Goal: Task Accomplishment & Management: Manage account settings

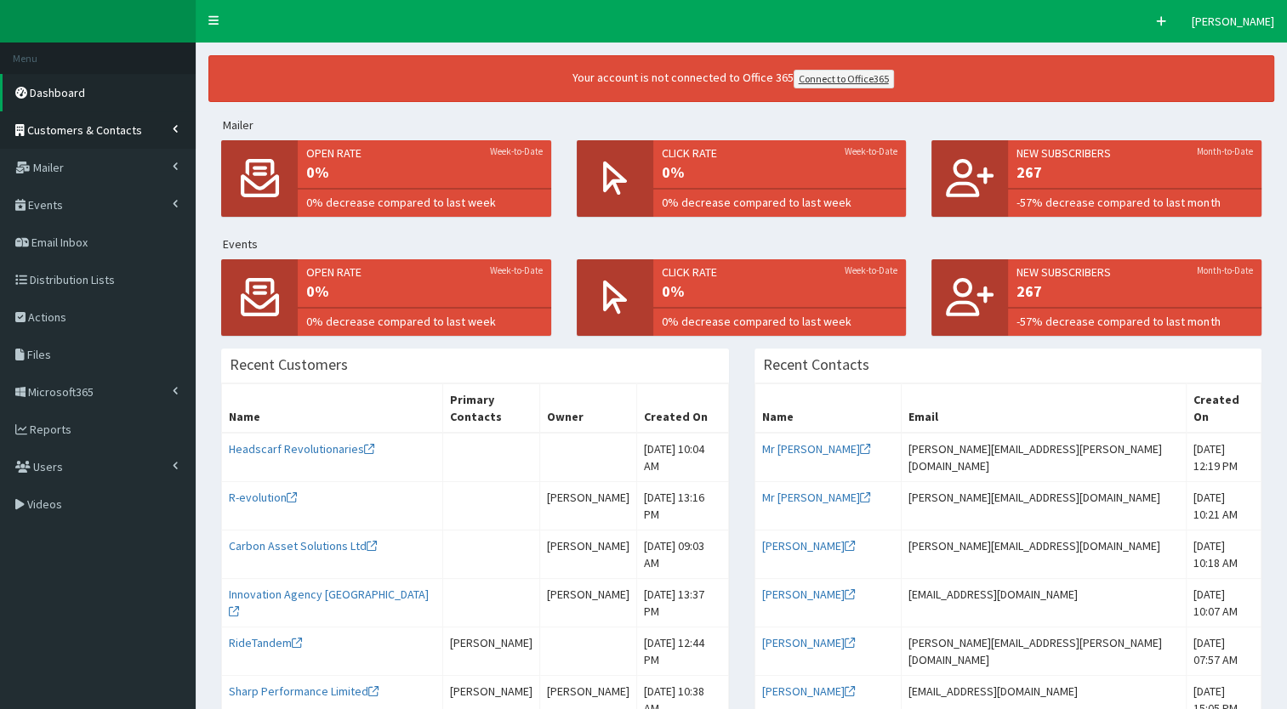
click at [159, 138] on link "Customers & Contacts" at bounding box center [98, 129] width 196 height 37
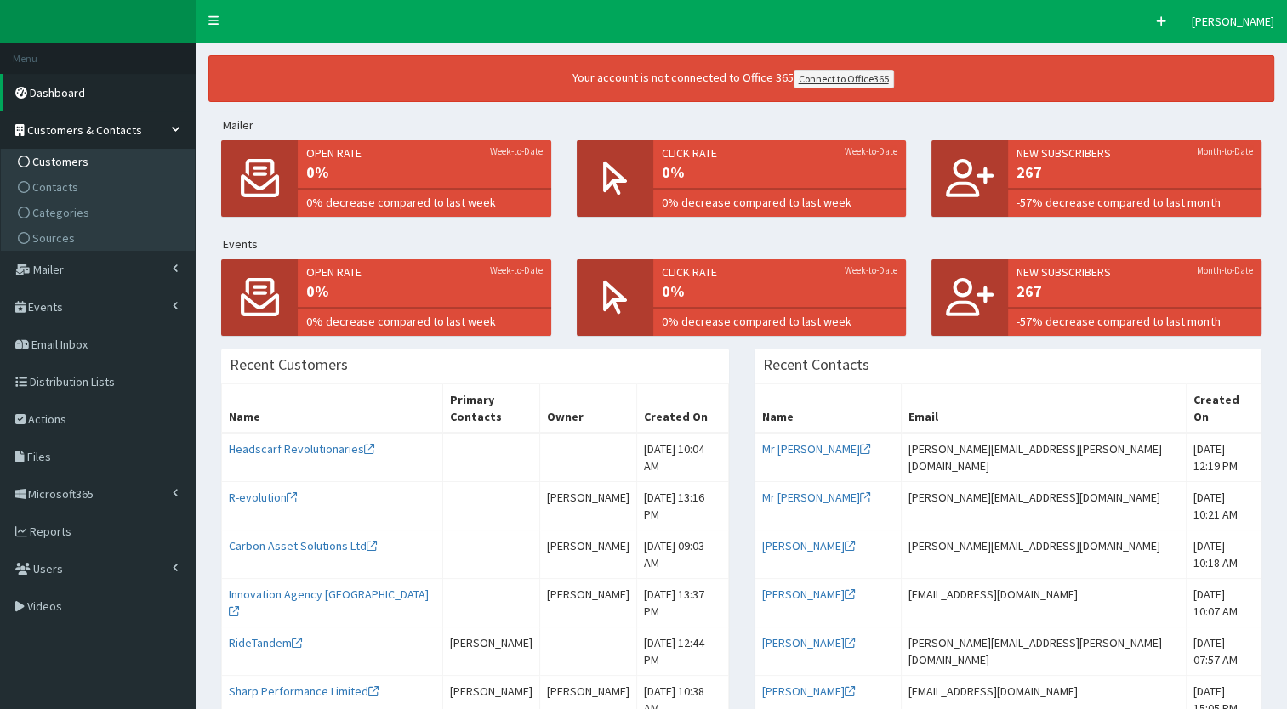
click at [77, 165] on span "Customers" at bounding box center [60, 161] width 56 height 15
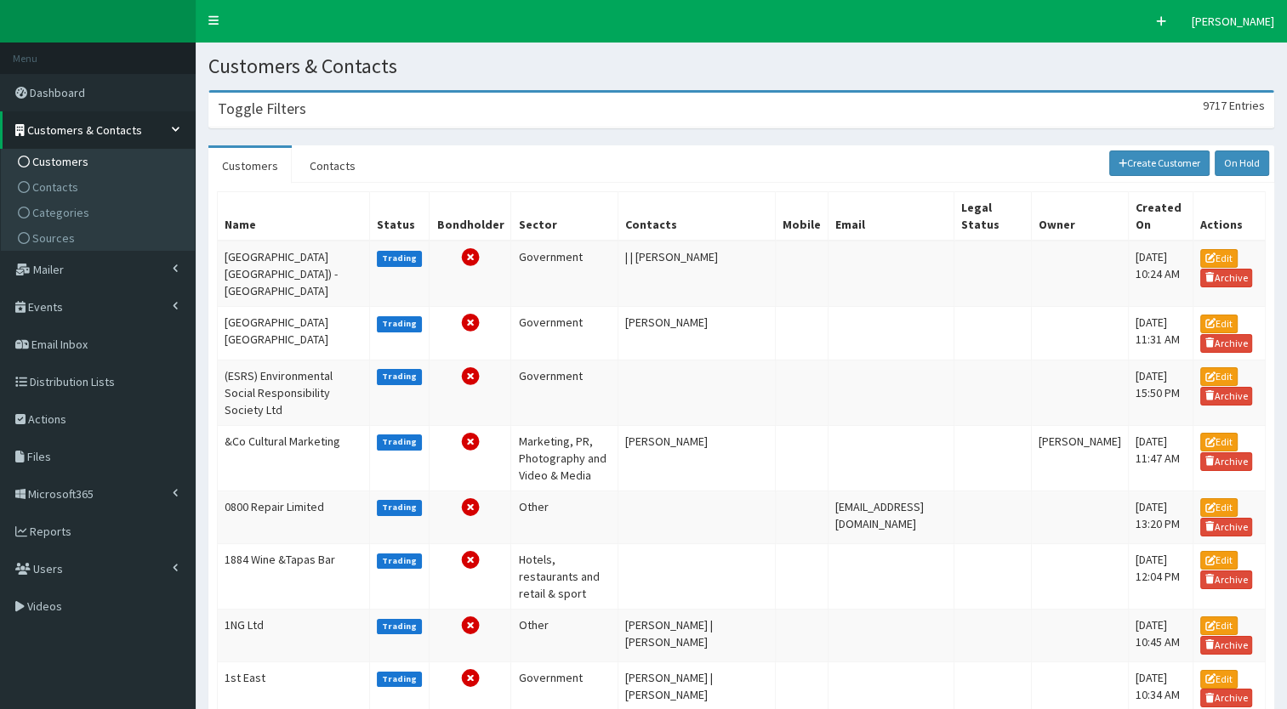
click at [311, 111] on div "Toggle Filters 9717 Entries" at bounding box center [741, 110] width 1064 height 35
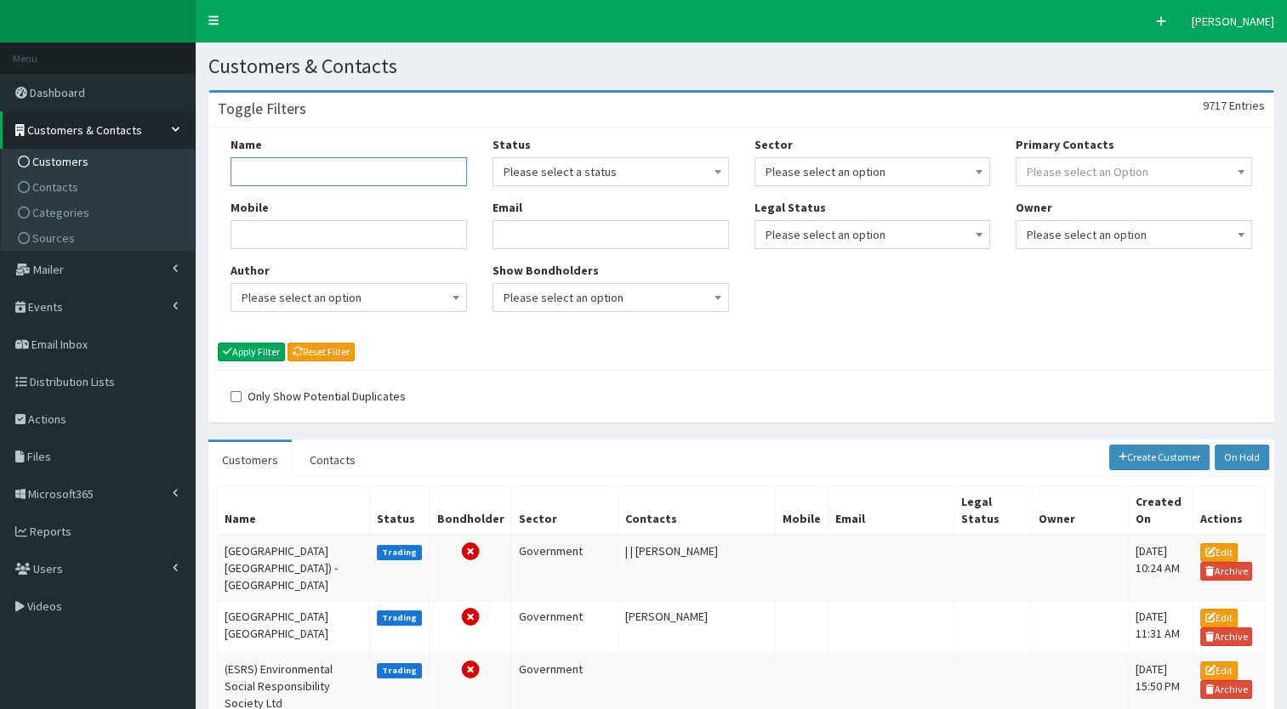
click at [299, 177] on input "Name" at bounding box center [349, 171] width 236 height 29
type input "[GEOGRAPHIC_DATA]"
click at [265, 347] on button "Apply Filter" at bounding box center [251, 352] width 67 height 19
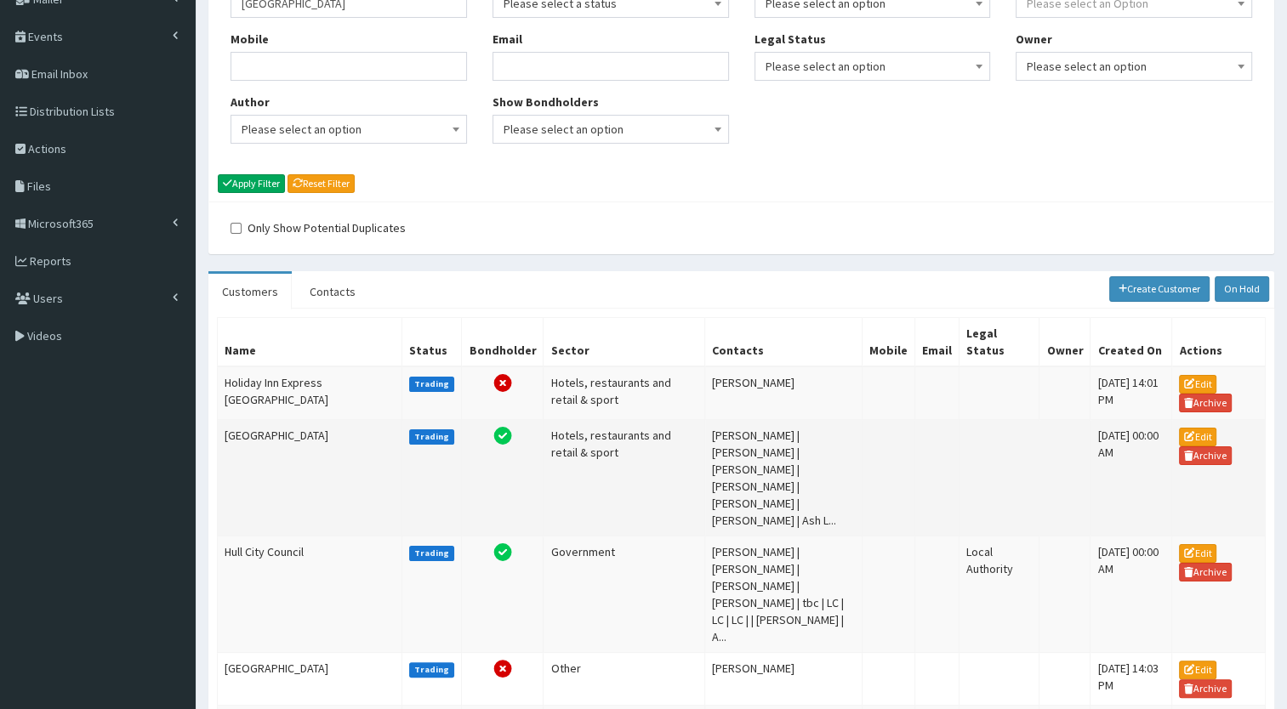
scroll to position [169, 0]
click at [1199, 427] on link "Edit" at bounding box center [1197, 436] width 37 height 19
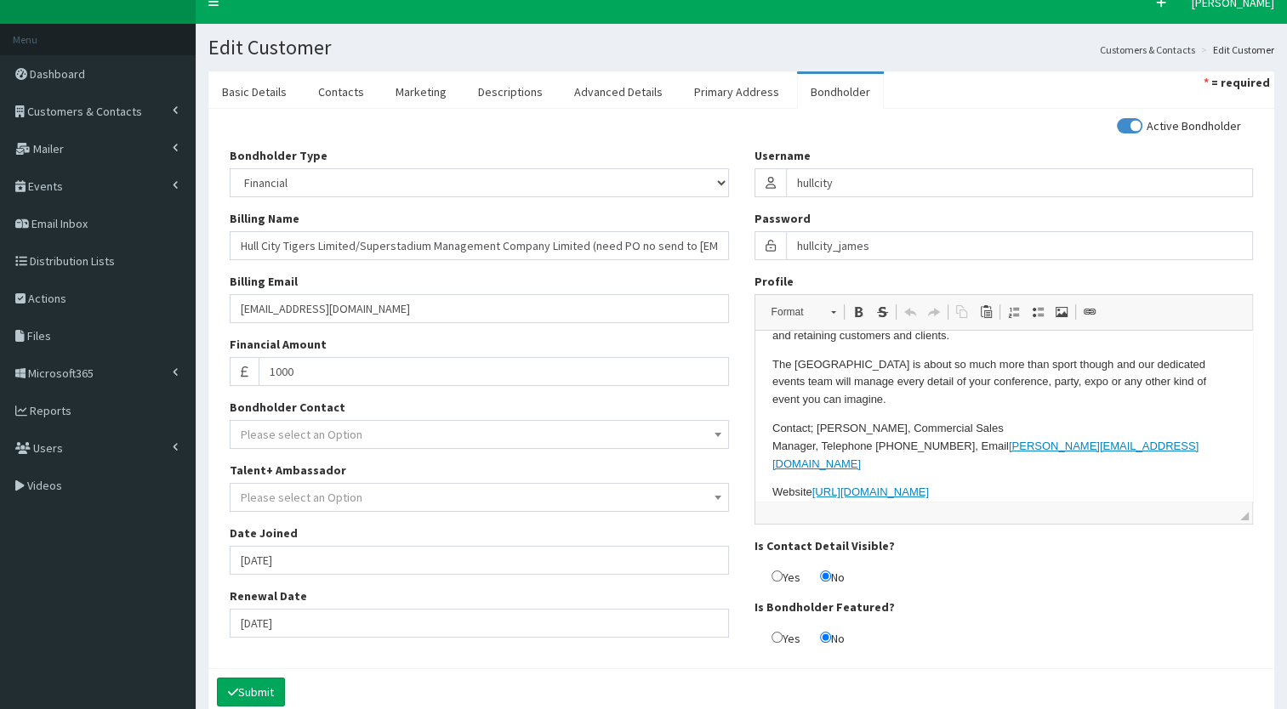
scroll to position [248, 0]
click at [334, 90] on link "Contacts" at bounding box center [341, 92] width 73 height 36
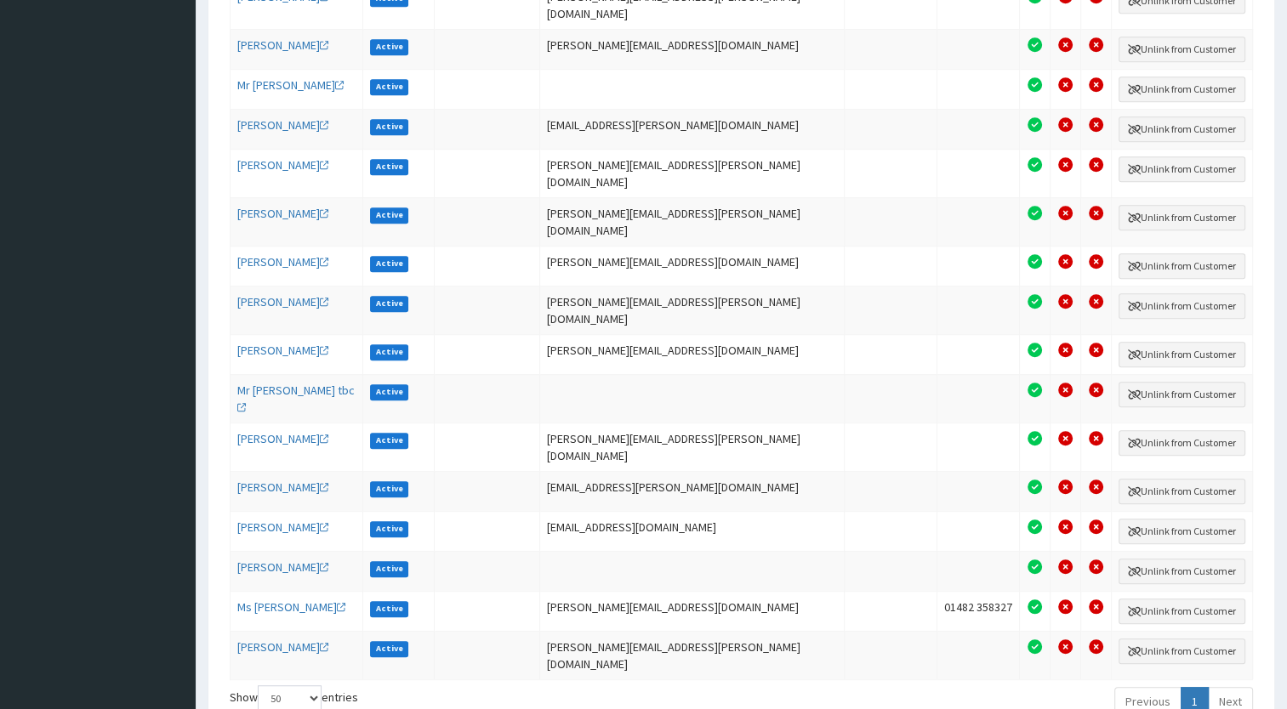
scroll to position [901, 0]
click at [1216, 687] on link "Next" at bounding box center [1230, 701] width 45 height 29
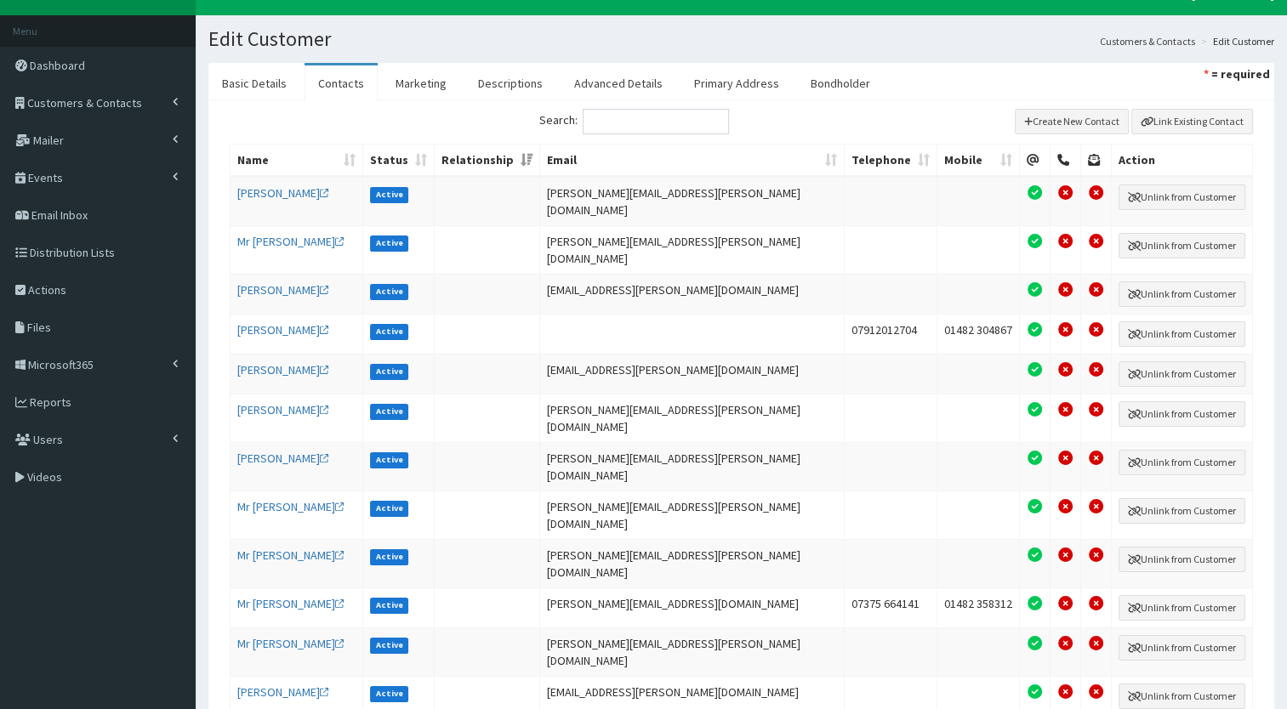
scroll to position [0, 0]
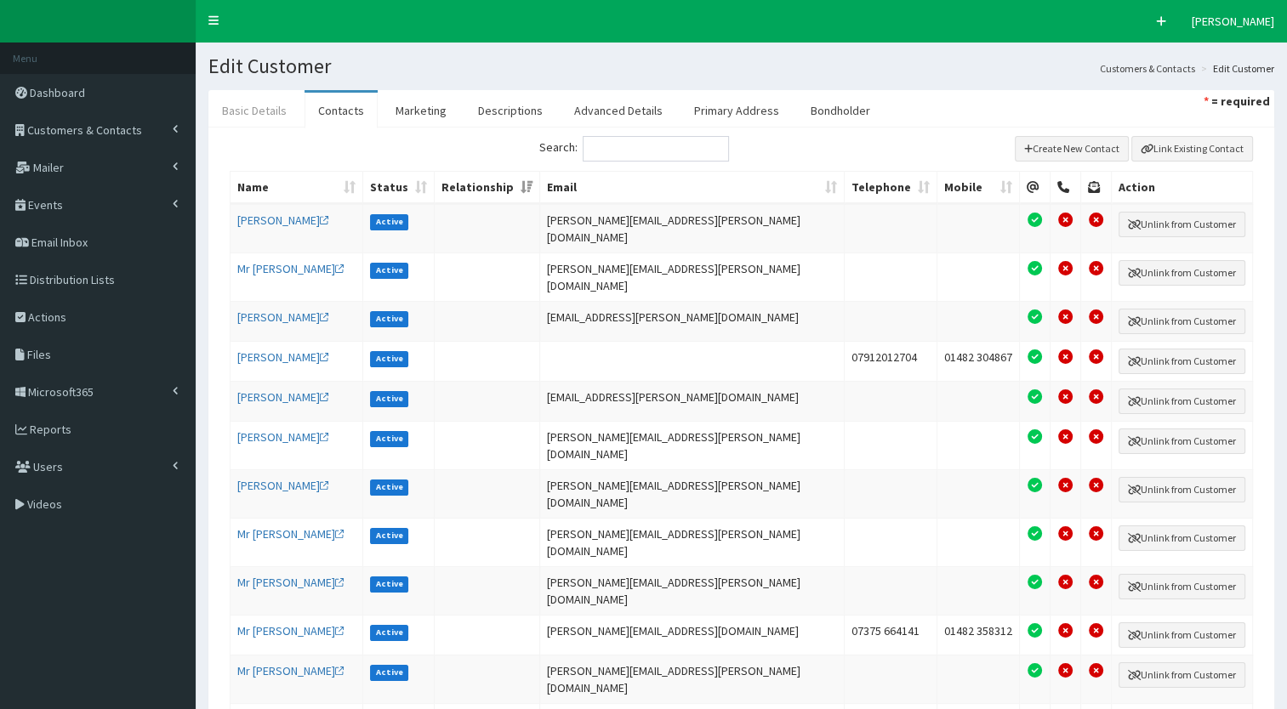
click at [249, 114] on link "Basic Details" at bounding box center [254, 111] width 92 height 36
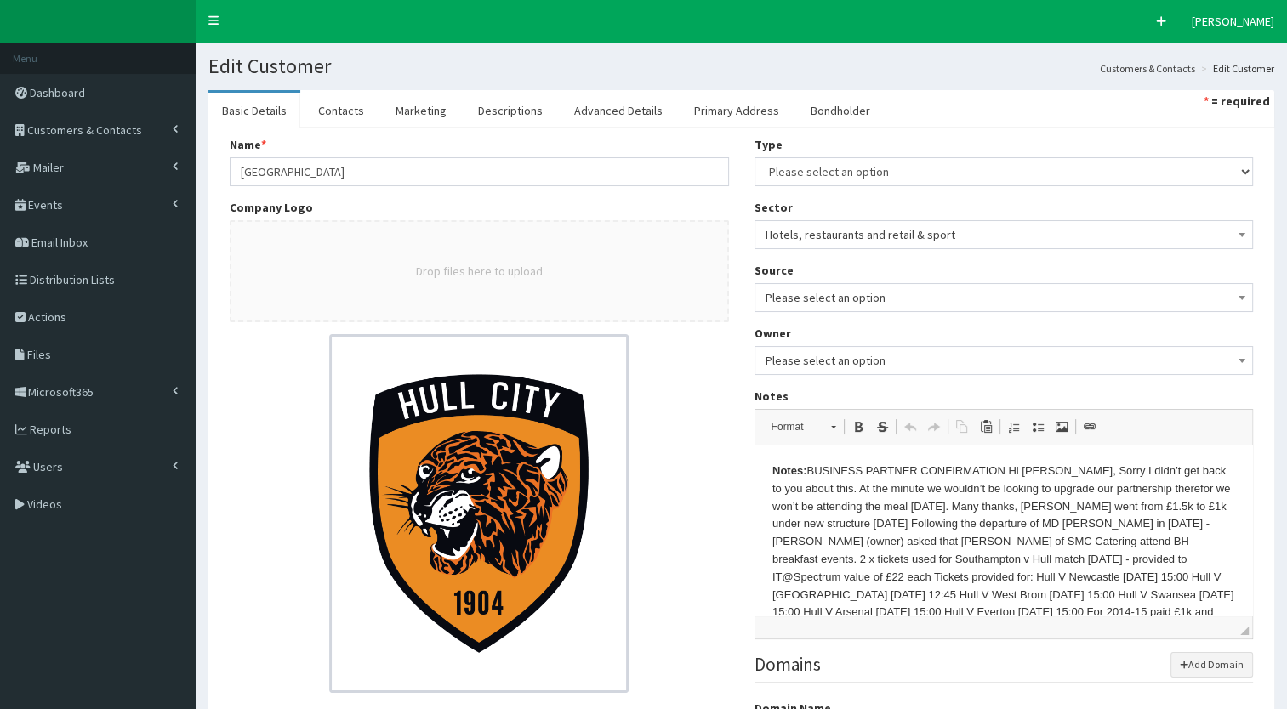
scroll to position [76, 0]
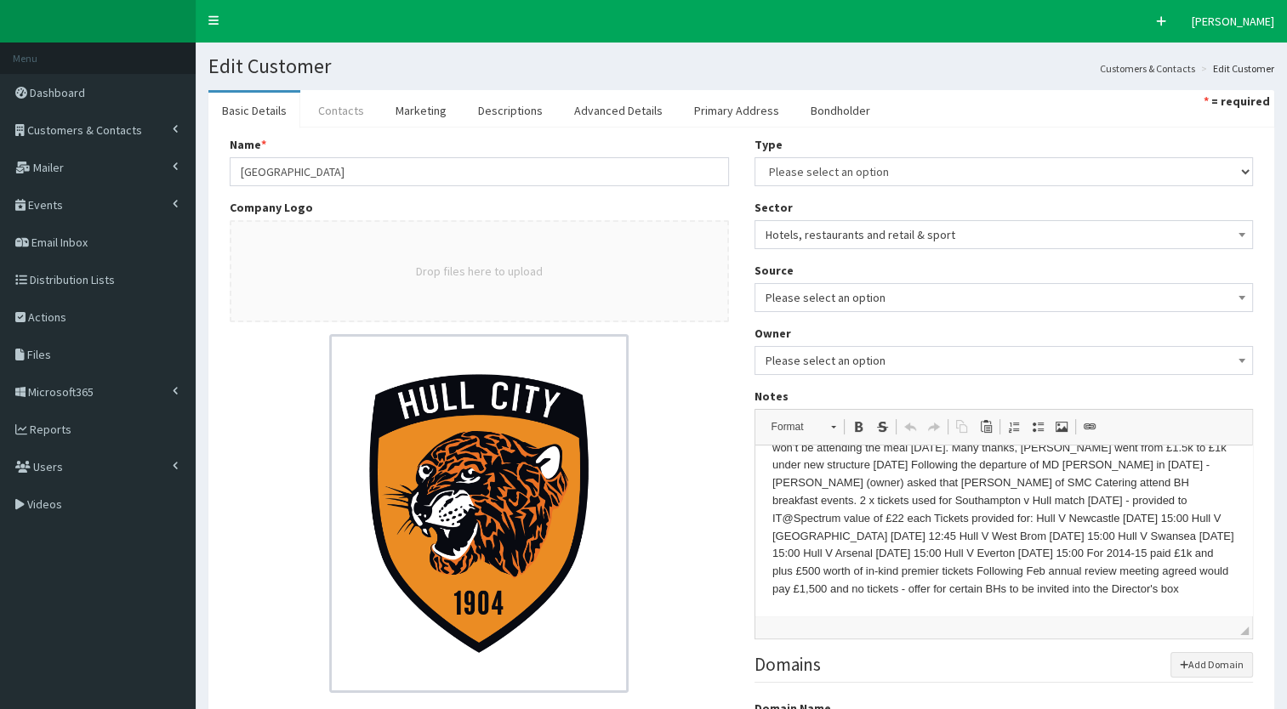
click at [322, 111] on link "Contacts" at bounding box center [341, 111] width 73 height 36
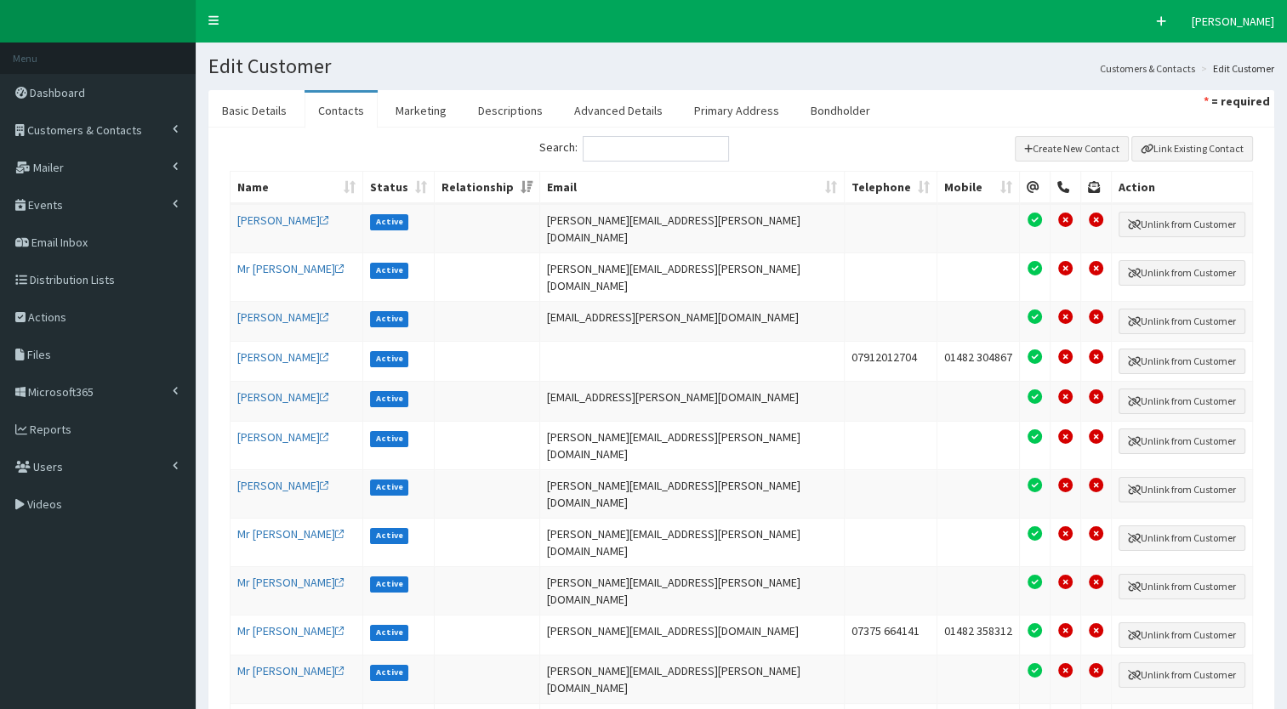
scroll to position [0, 0]
click at [514, 100] on link "Descriptions" at bounding box center [510, 111] width 92 height 36
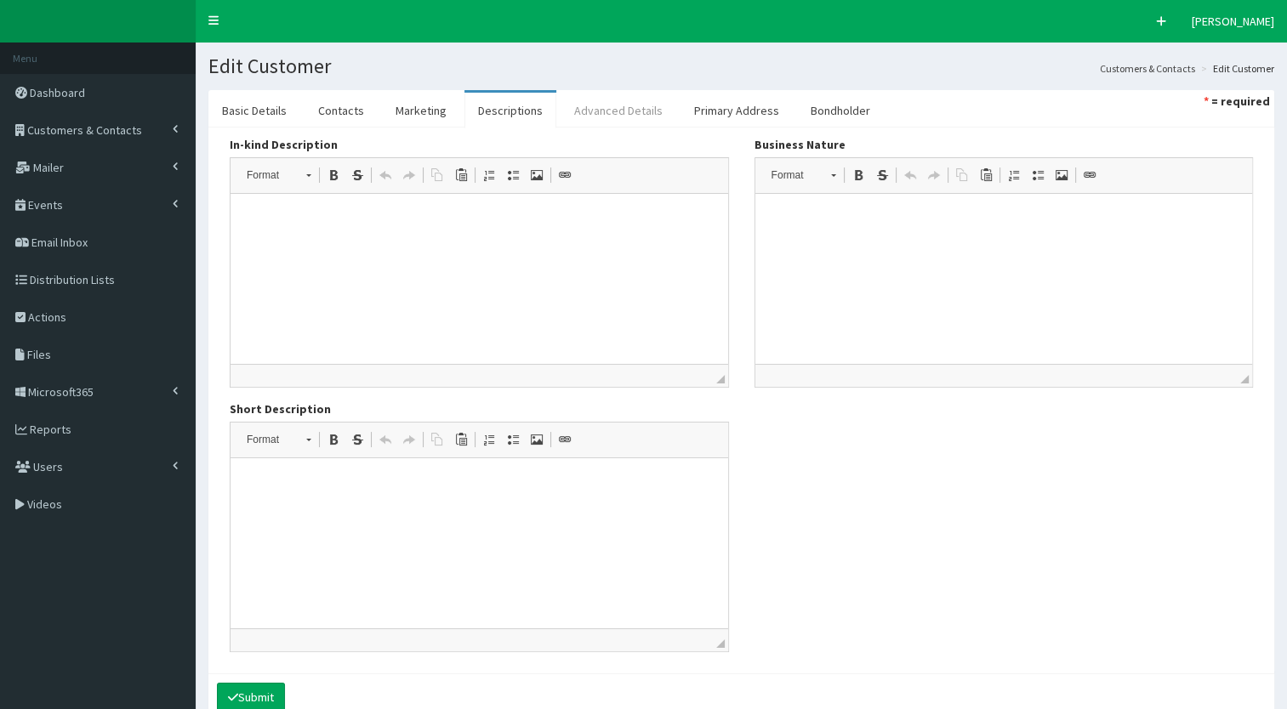
click at [561, 117] on link "Advanced Details" at bounding box center [619, 111] width 116 height 36
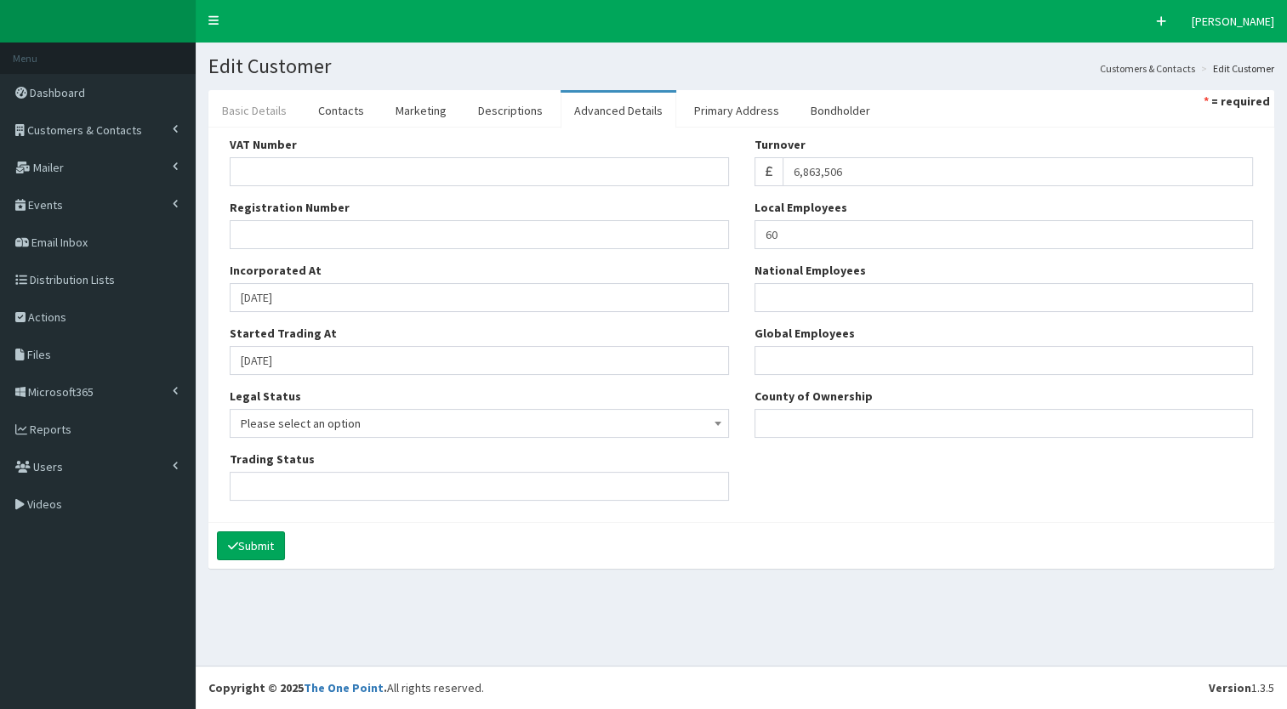
click at [293, 112] on link "Basic Details" at bounding box center [254, 111] width 92 height 36
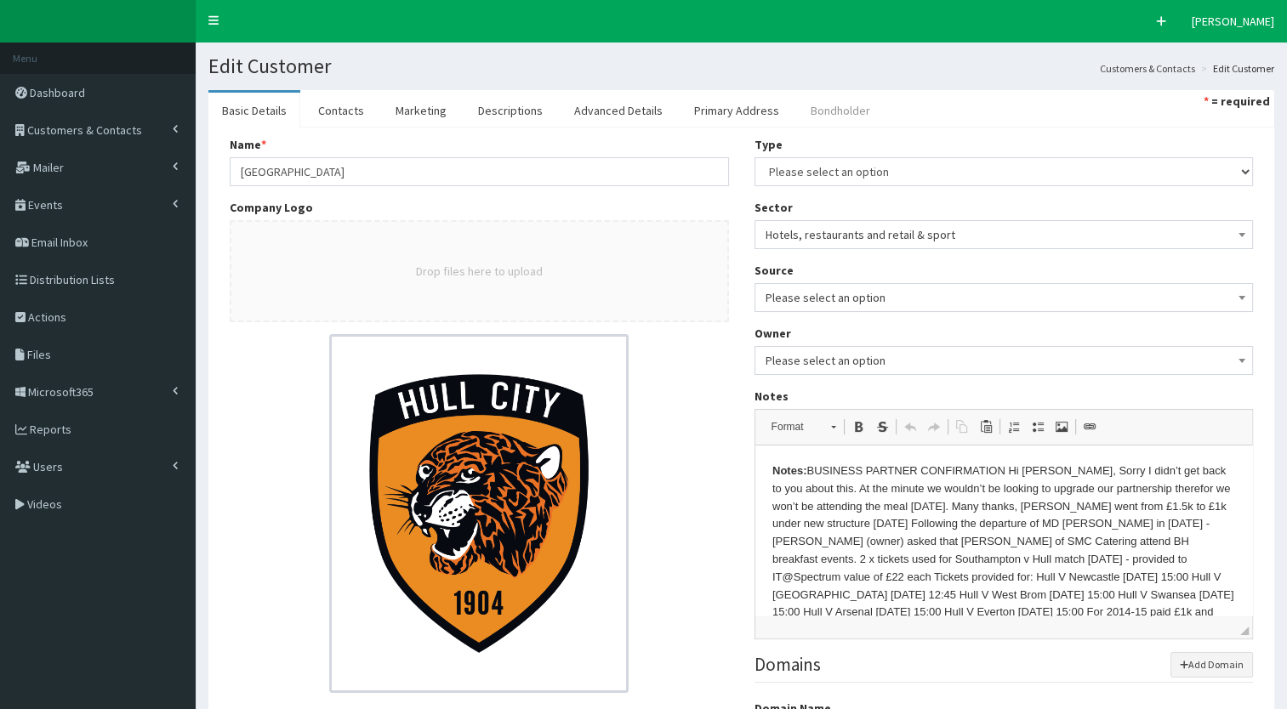
click at [821, 97] on link "Bondholder" at bounding box center [840, 111] width 87 height 36
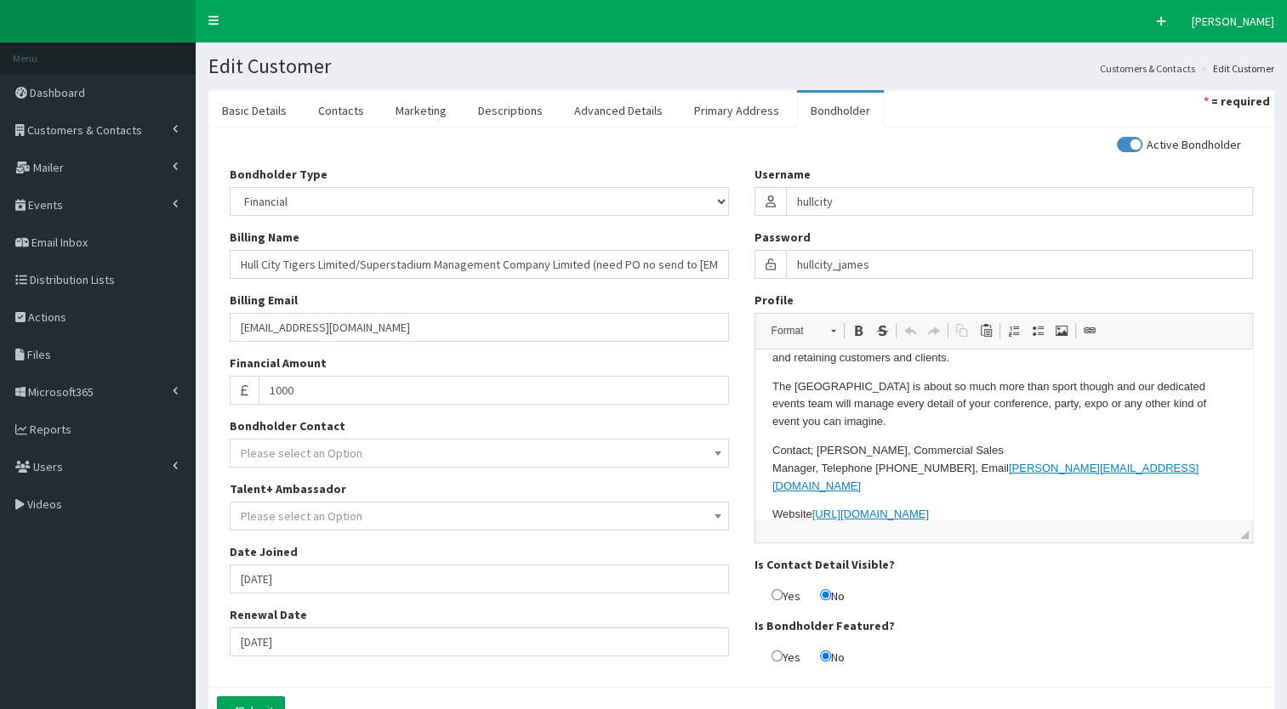
scroll to position [248, 0]
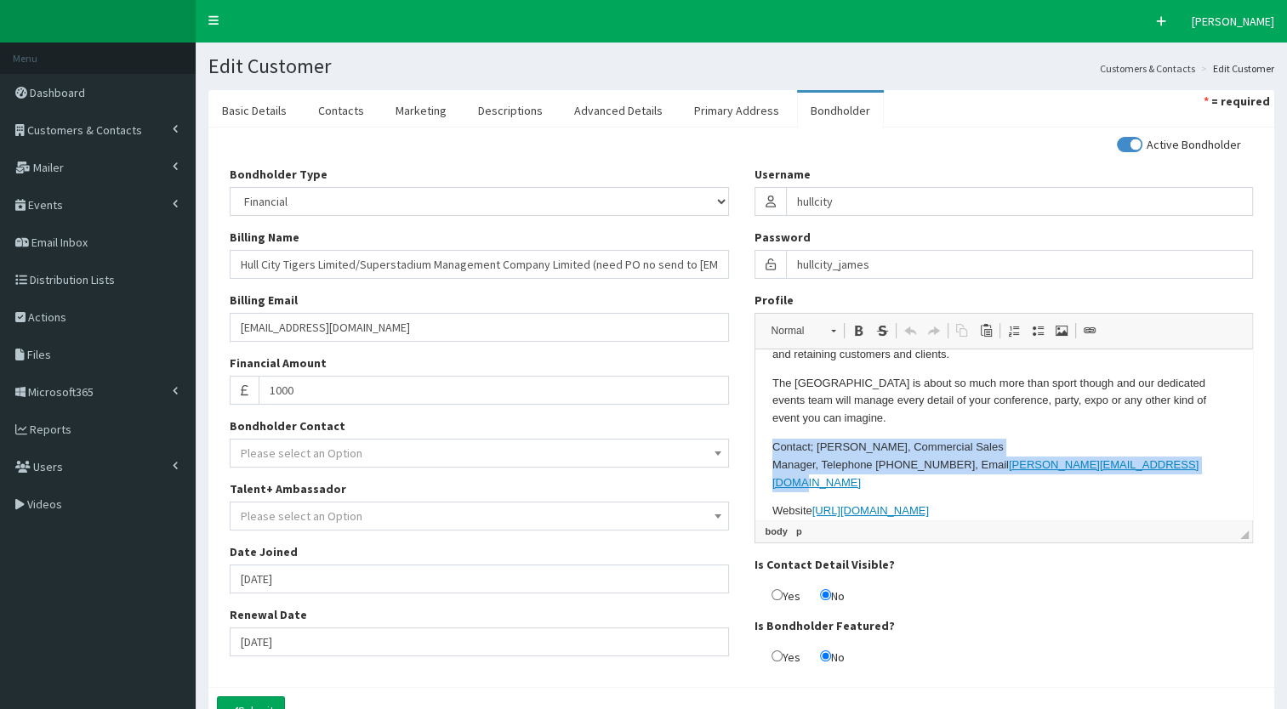
drag, startPoint x: 1040, startPoint y: 466, endPoint x: 744, endPoint y: 445, distance: 297.7
click at [755, 445] on html "At the heart of the local business community, Hull City Football Club and the M…" at bounding box center [1004, 319] width 498 height 436
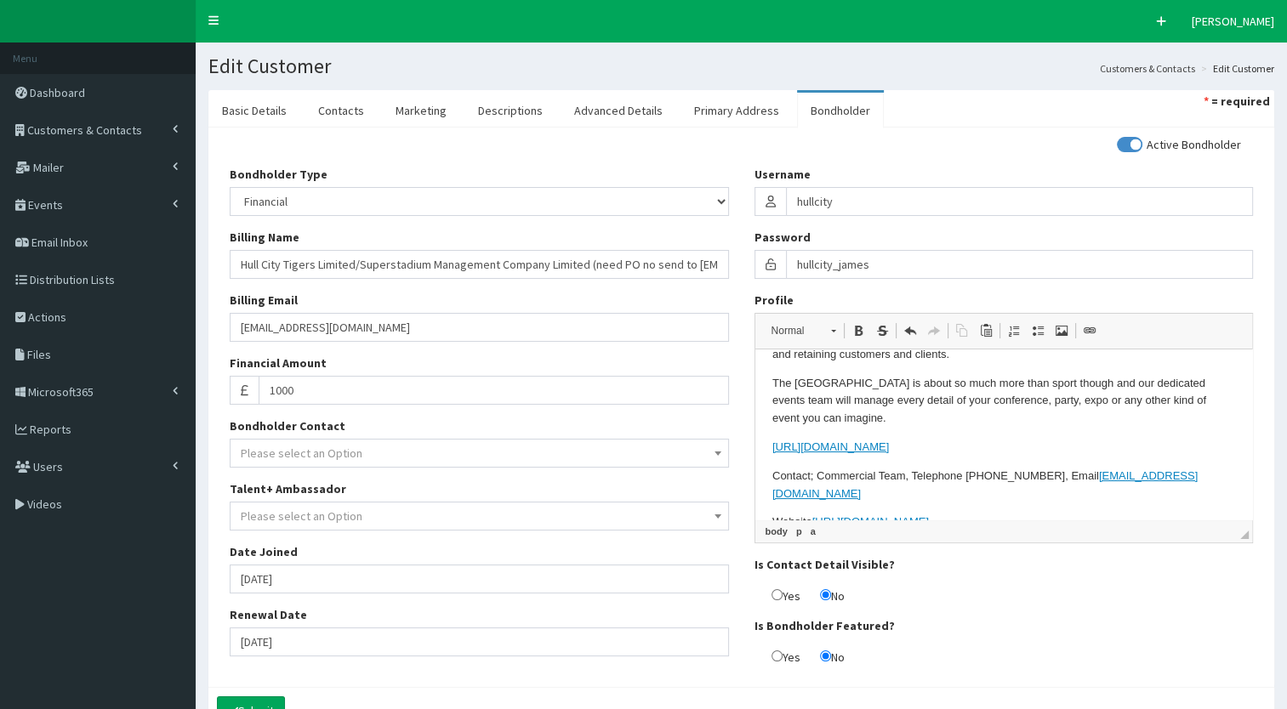
drag, startPoint x: 1046, startPoint y: 447, endPoint x: 850, endPoint y: 424, distance: 197.0
click at [850, 424] on body "At the heart of the local business community, Hull City Football Club and the M…" at bounding box center [1004, 324] width 464 height 413
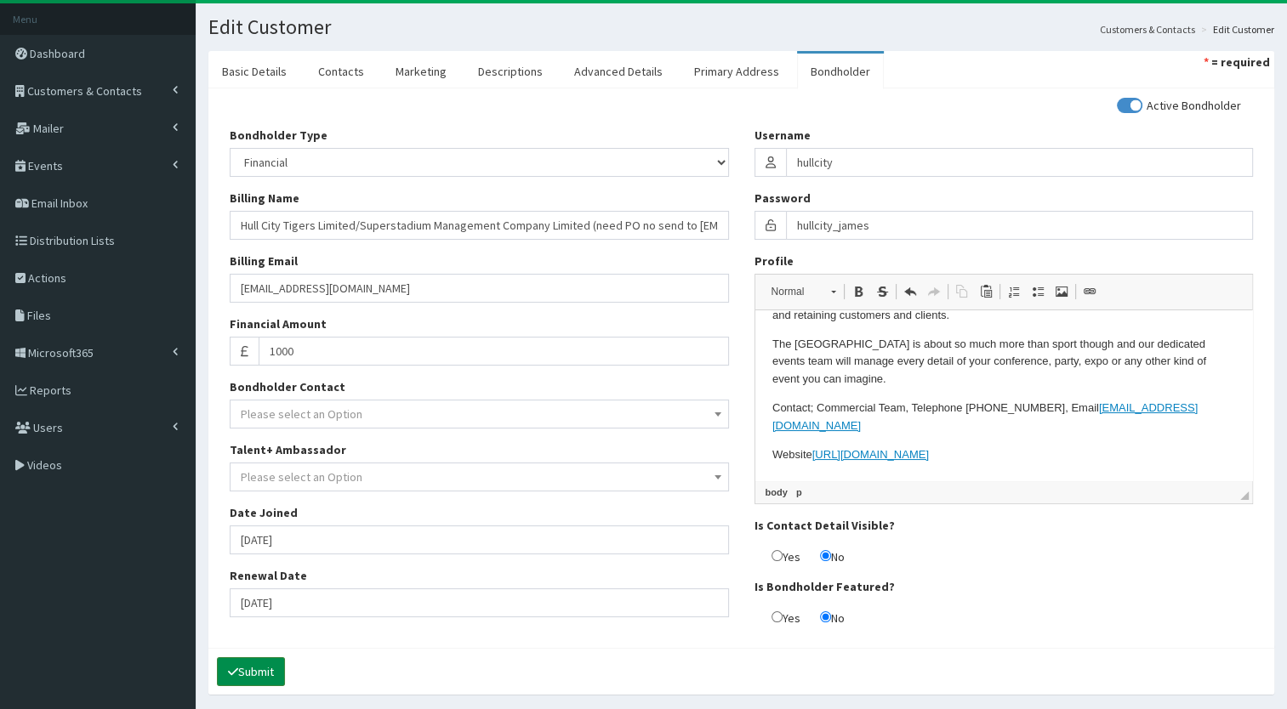
click at [245, 661] on button "Submit" at bounding box center [251, 672] width 68 height 29
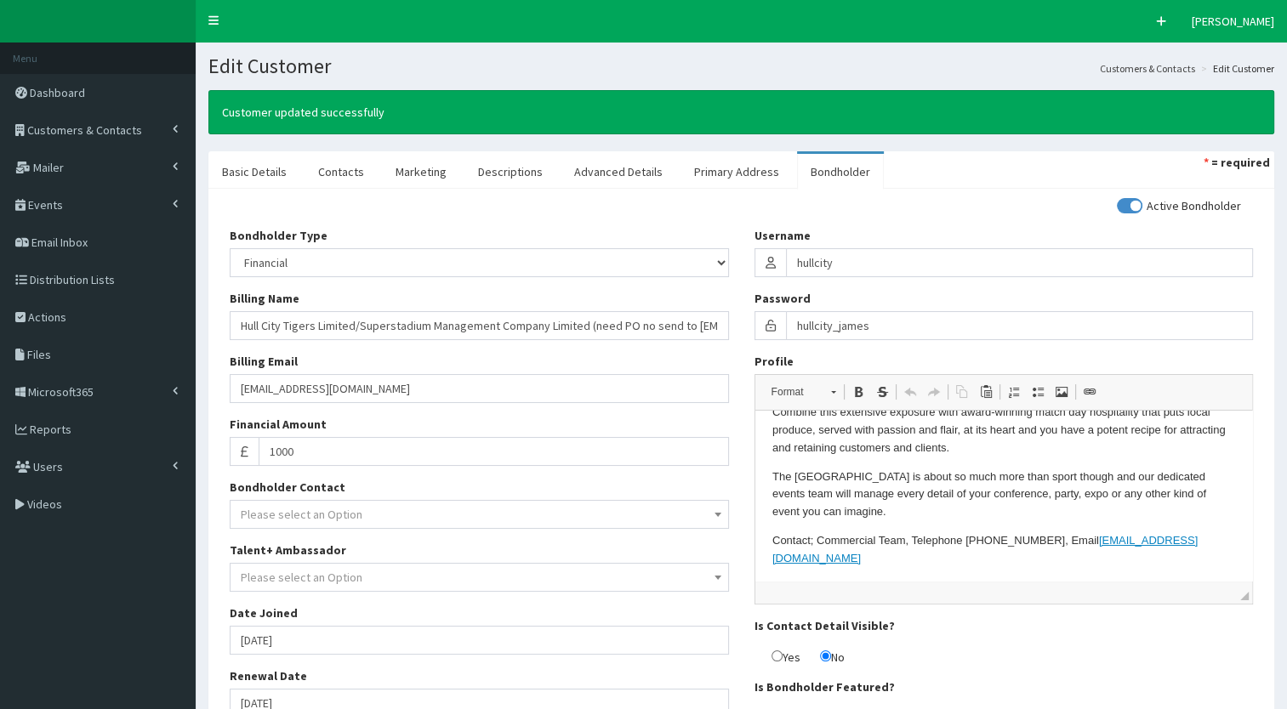
scroll to position [248, 0]
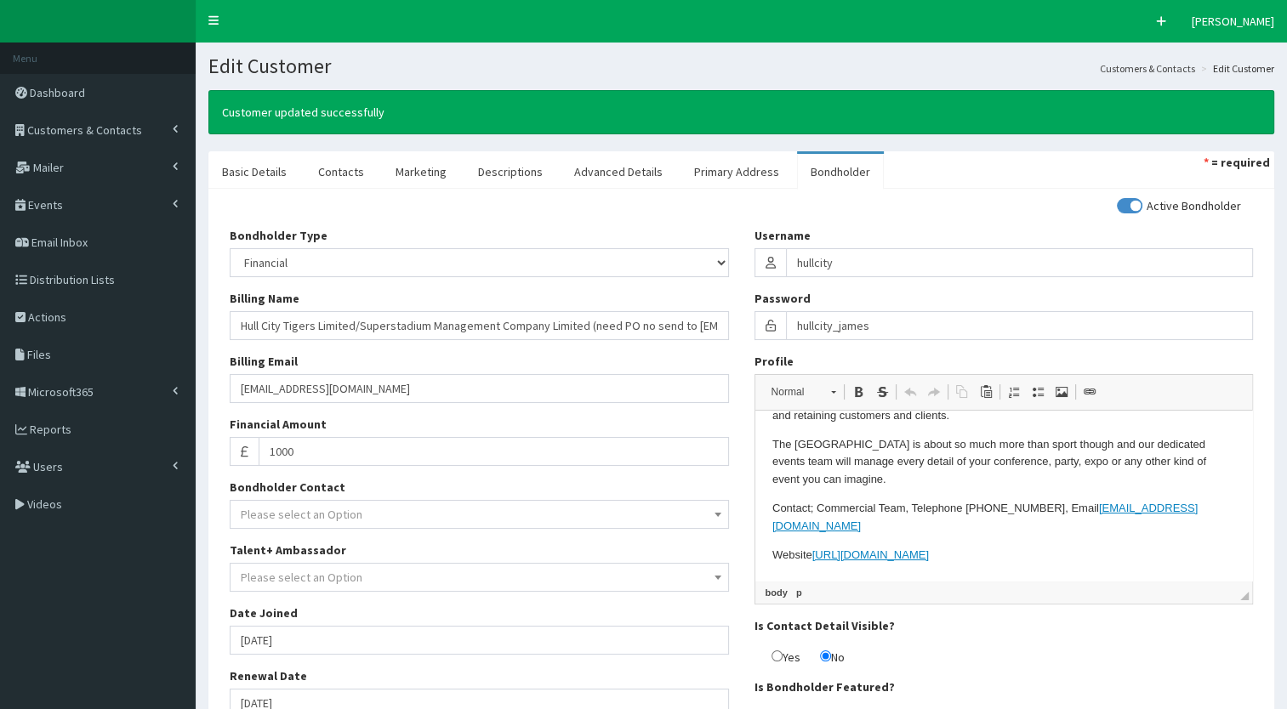
drag, startPoint x: 1000, startPoint y: 533, endPoint x: 692, endPoint y: 500, distance: 308.8
click at [755, 500] on html "At the heart of the local business community, Hull City Football Club and the M…" at bounding box center [1004, 371] width 498 height 419
copy p "Contact; Commercial Team, Telephone 01482 358313, Email commercial@wearehullcit…"
click at [875, 231] on div "Username hullcity" at bounding box center [1004, 252] width 499 height 50
click at [849, 485] on p "The MKM Stadium is about so much more than sport though and our dedicated event…" at bounding box center [1004, 462] width 464 height 53
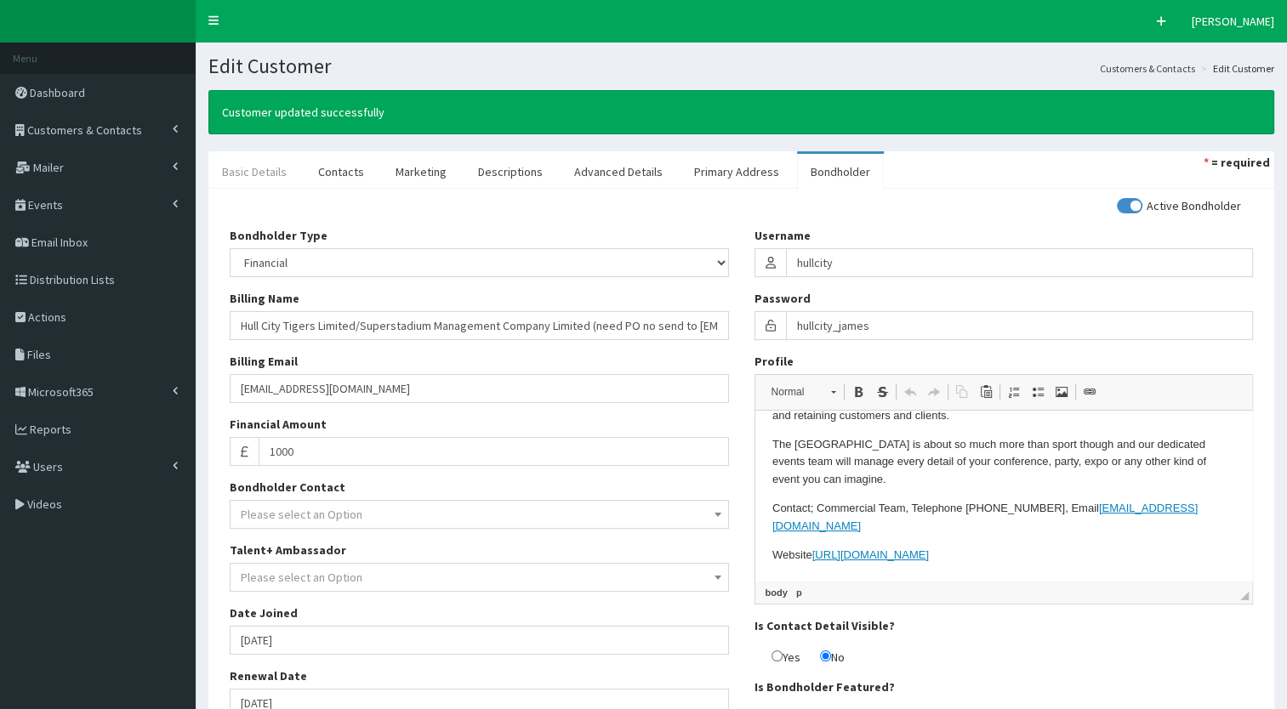
click at [259, 164] on link "Basic Details" at bounding box center [254, 172] width 92 height 36
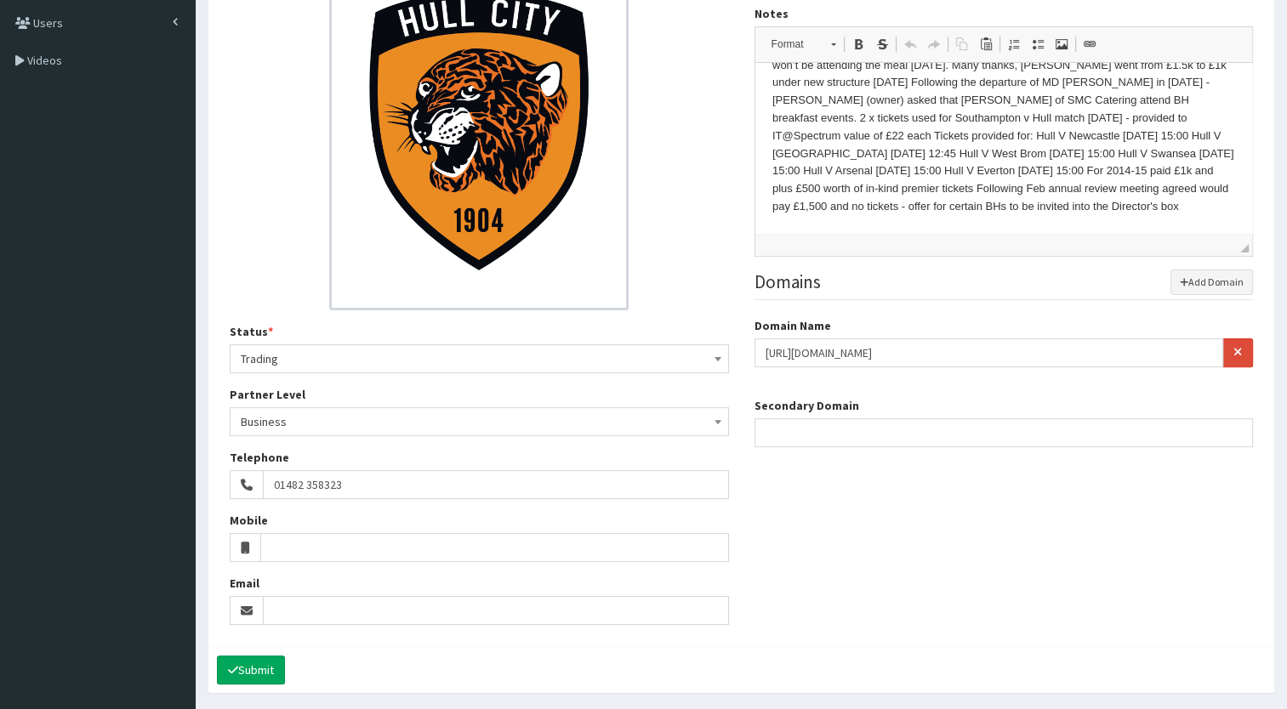
scroll to position [0, 0]
